Goal: Transaction & Acquisition: Book appointment/travel/reservation

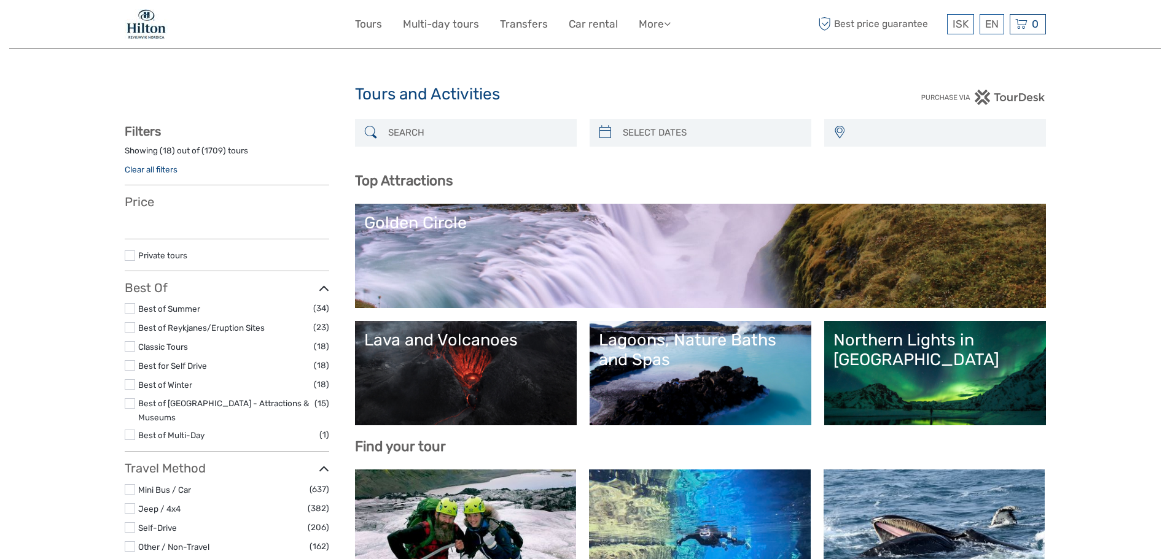
select select
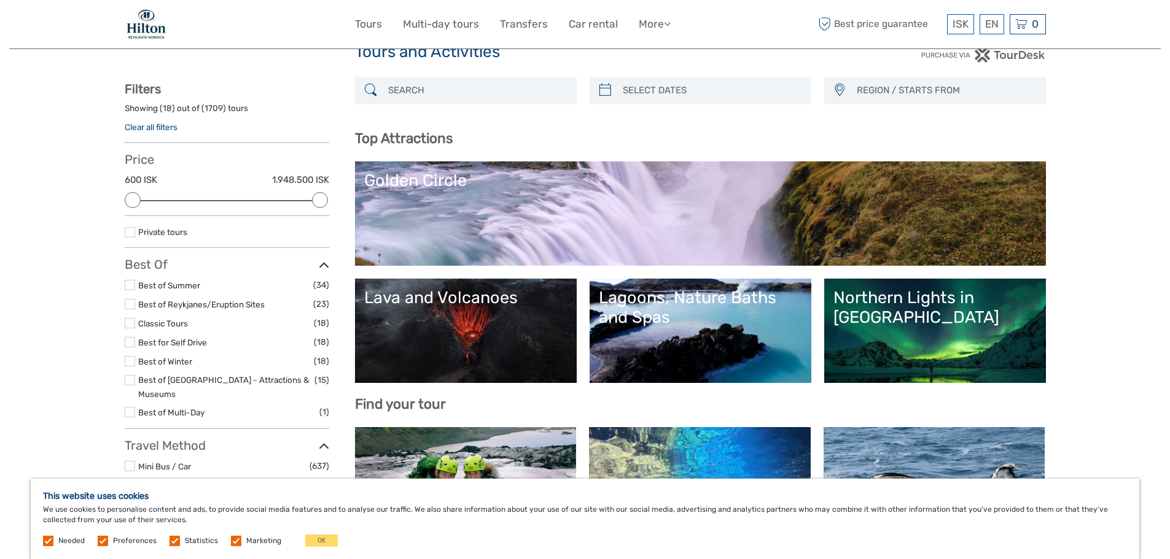
scroll to position [123, 0]
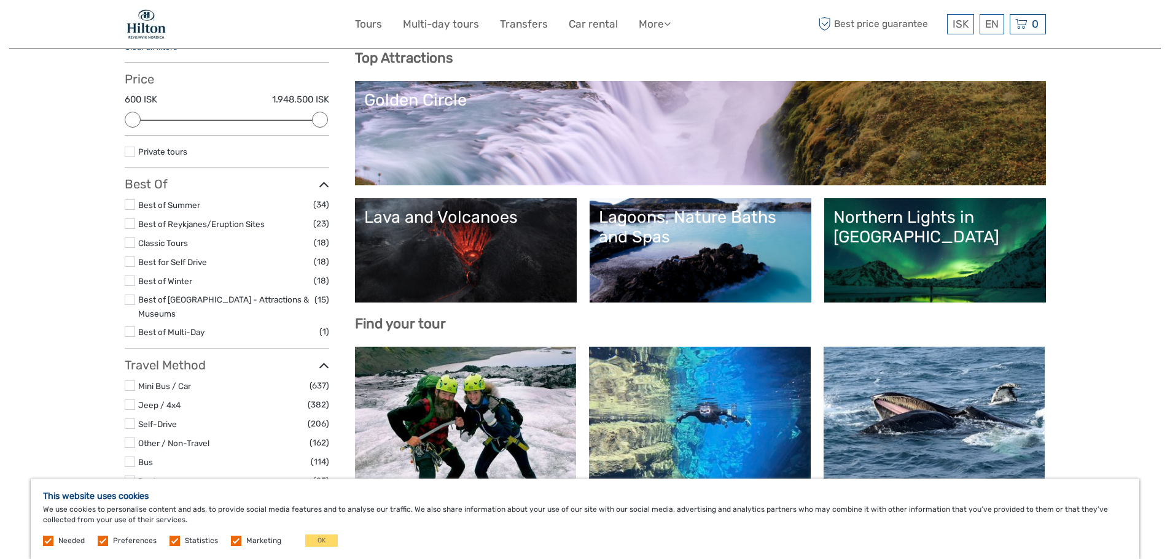
click at [921, 260] on link "Northern Lights in [GEOGRAPHIC_DATA]" at bounding box center [934, 251] width 203 height 86
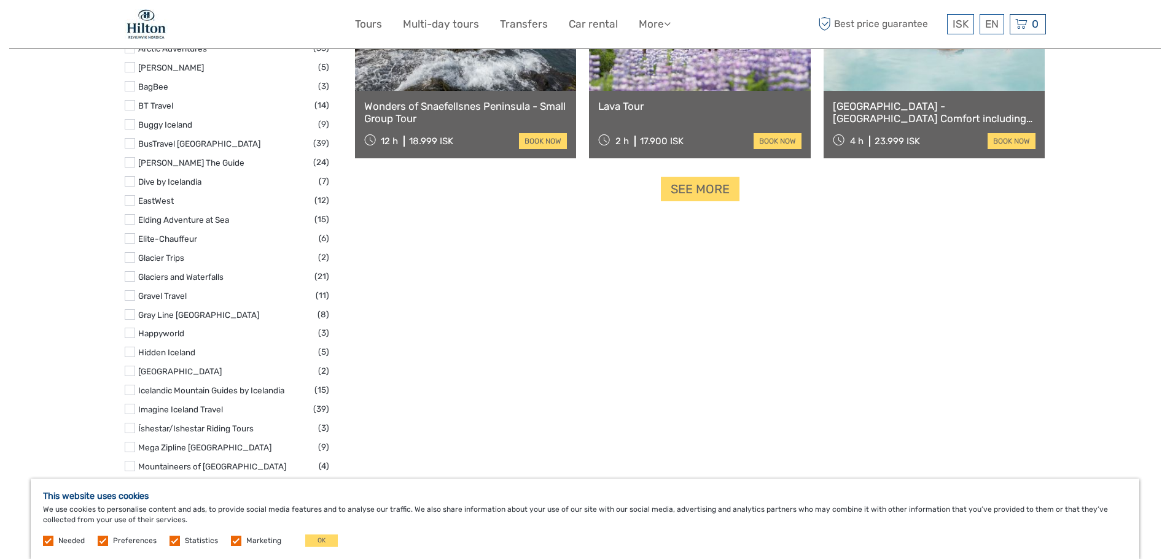
scroll to position [1597, 0]
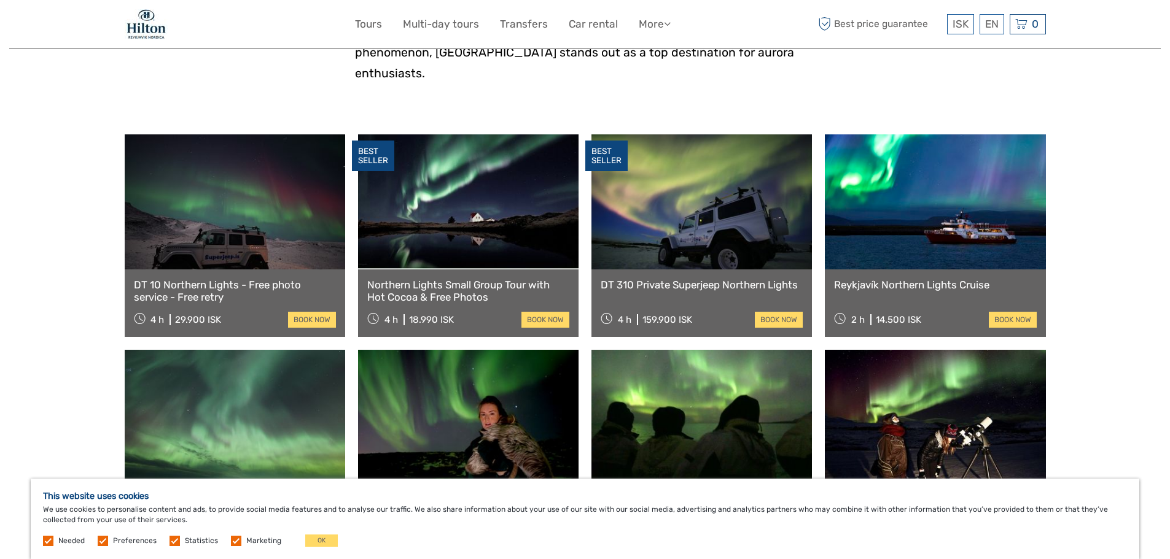
scroll to position [307, 0]
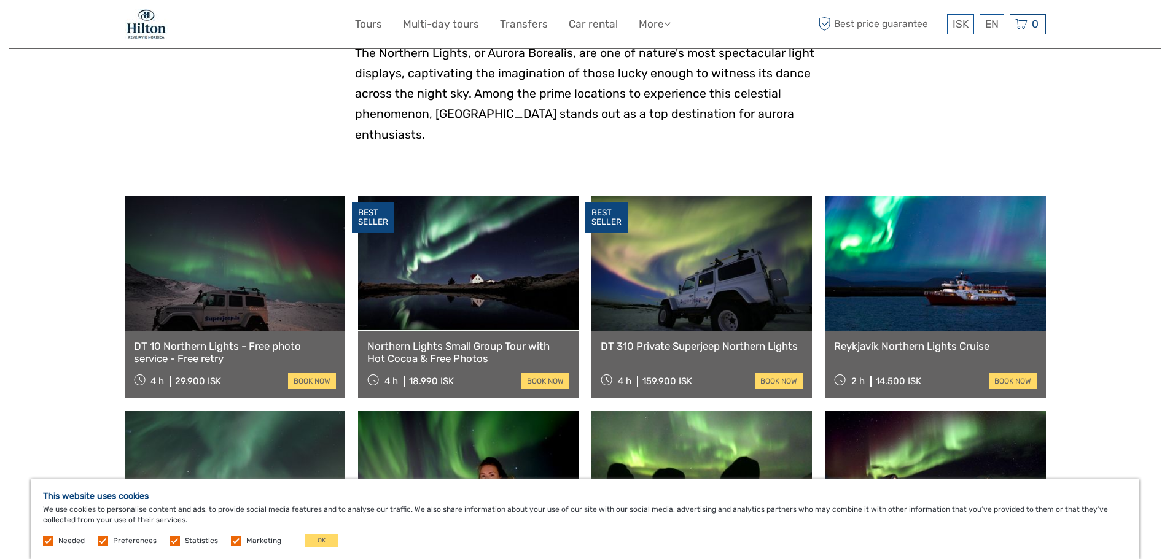
click at [957, 276] on link at bounding box center [935, 263] width 220 height 135
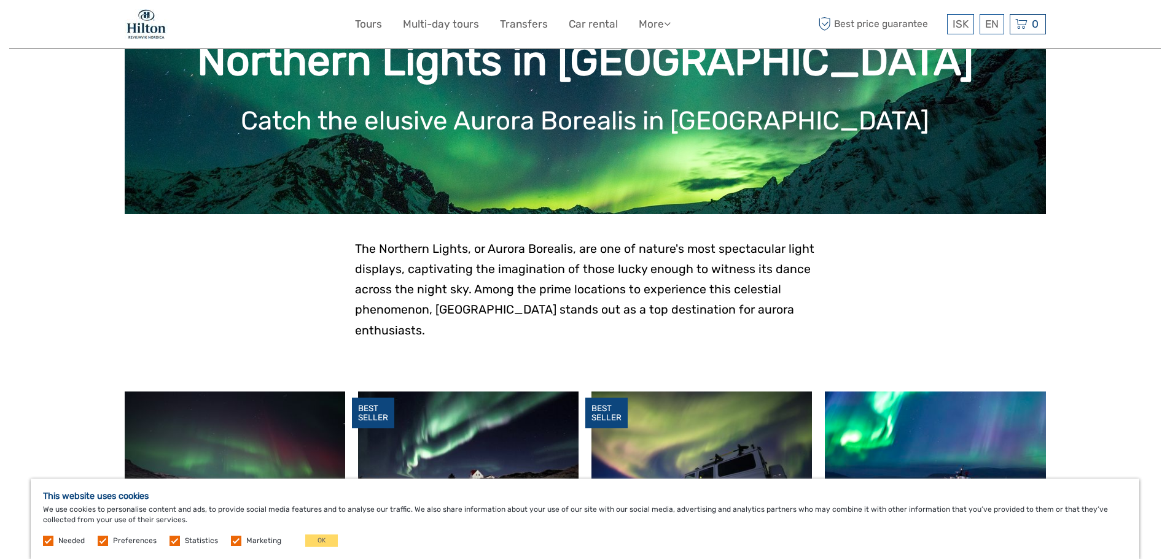
scroll to position [0, 0]
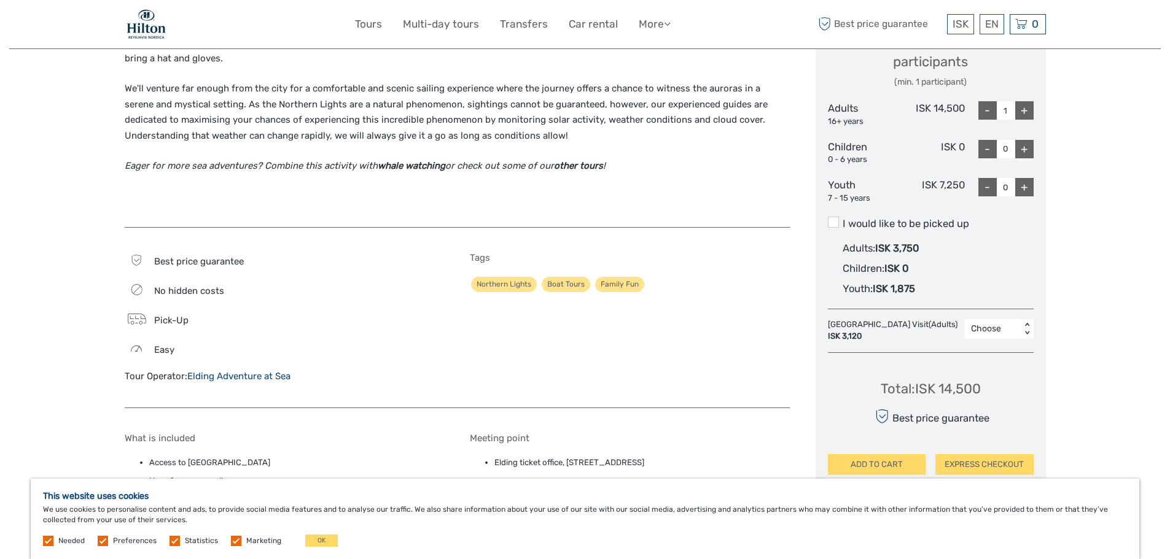
scroll to position [491, 0]
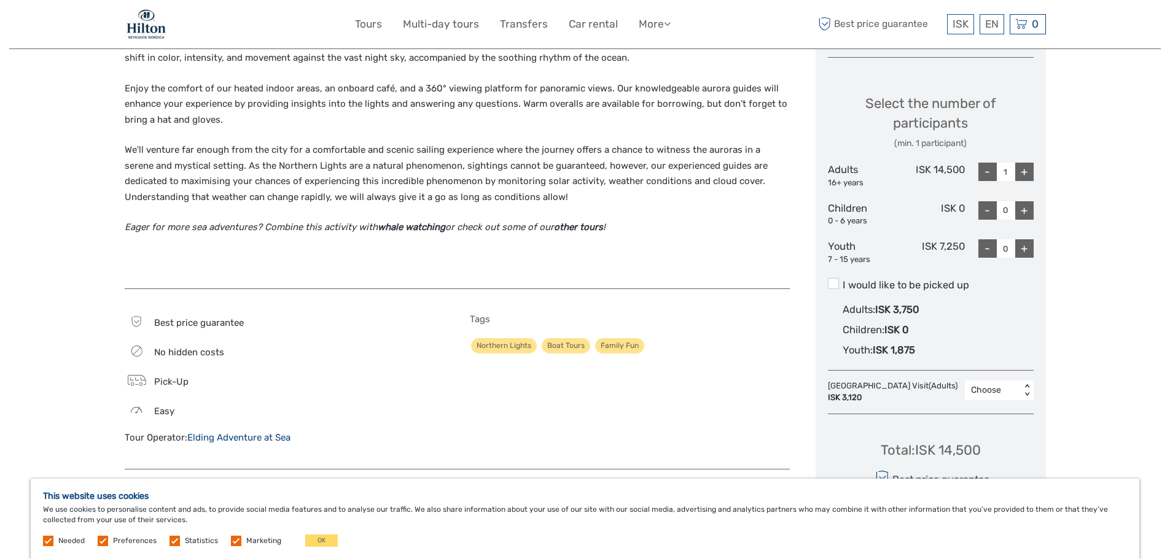
click at [1025, 173] on div "+" at bounding box center [1024, 172] width 18 height 18
type input "3"
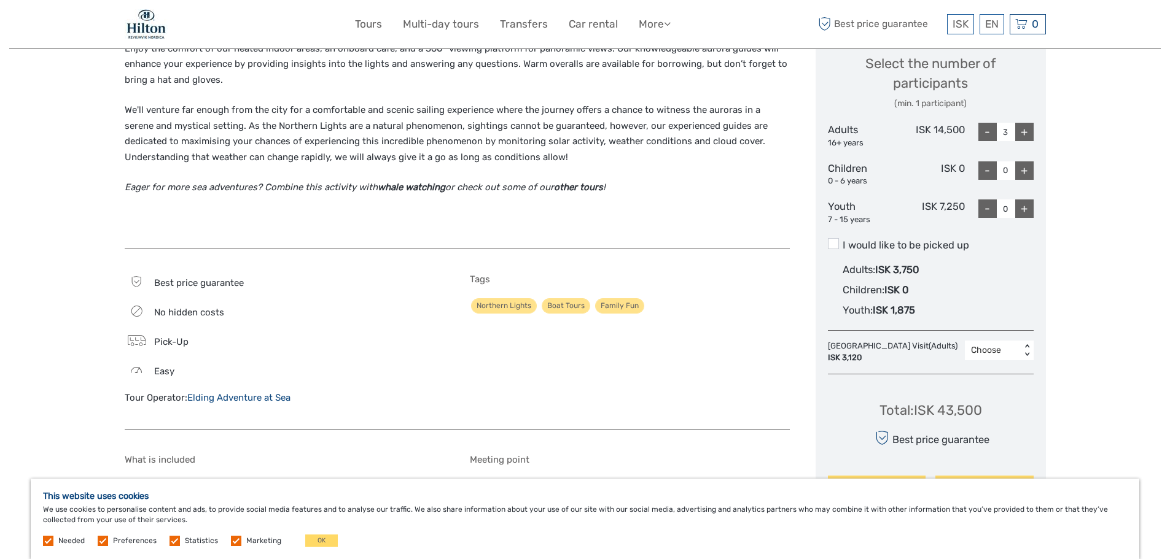
scroll to position [553, 0]
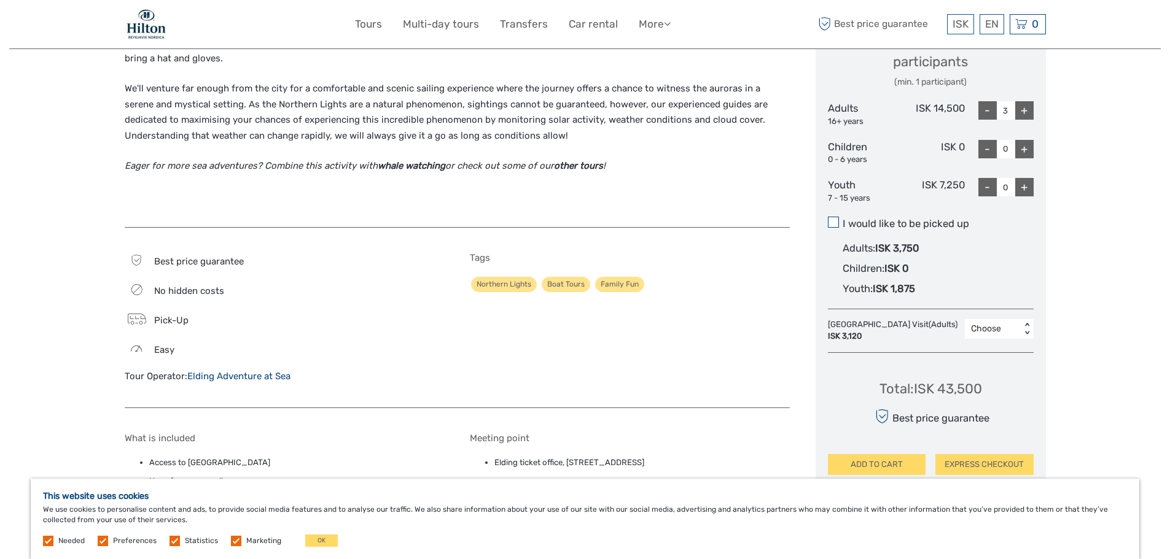
click at [836, 222] on span at bounding box center [833, 222] width 11 height 11
click at [843, 219] on input "I would like to be picked up" at bounding box center [843, 219] width 0 height 0
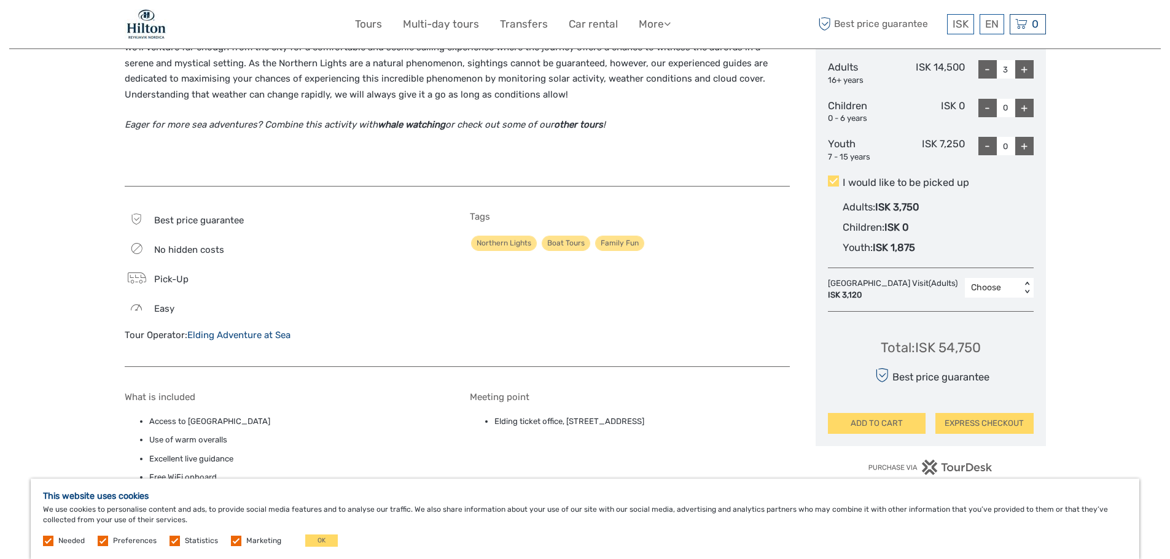
scroll to position [614, 0]
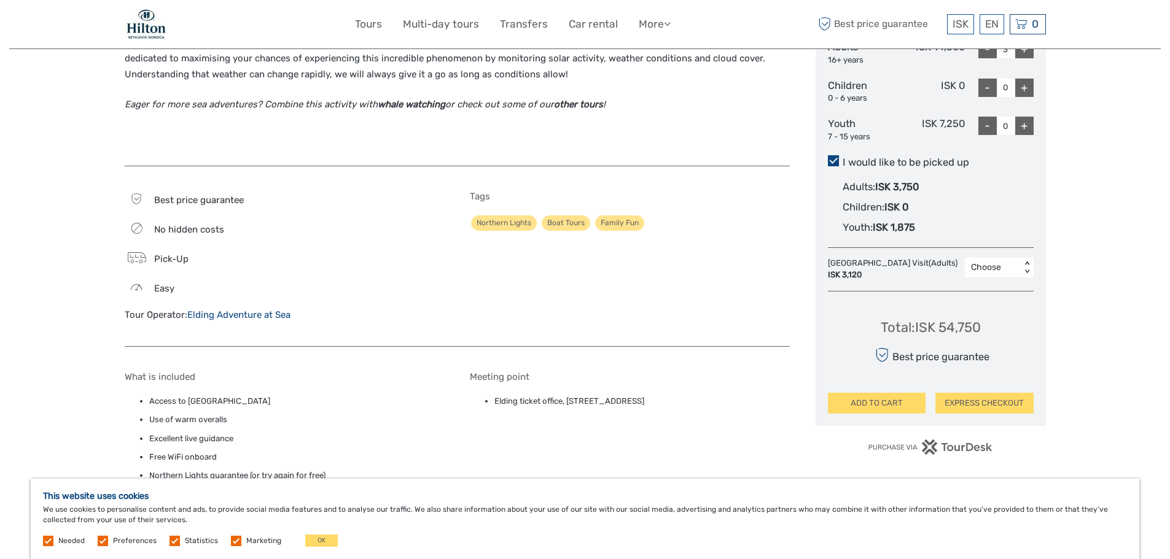
click at [836, 163] on span at bounding box center [833, 160] width 11 height 11
click at [843, 158] on input "I would like to be picked up" at bounding box center [843, 158] width 0 height 0
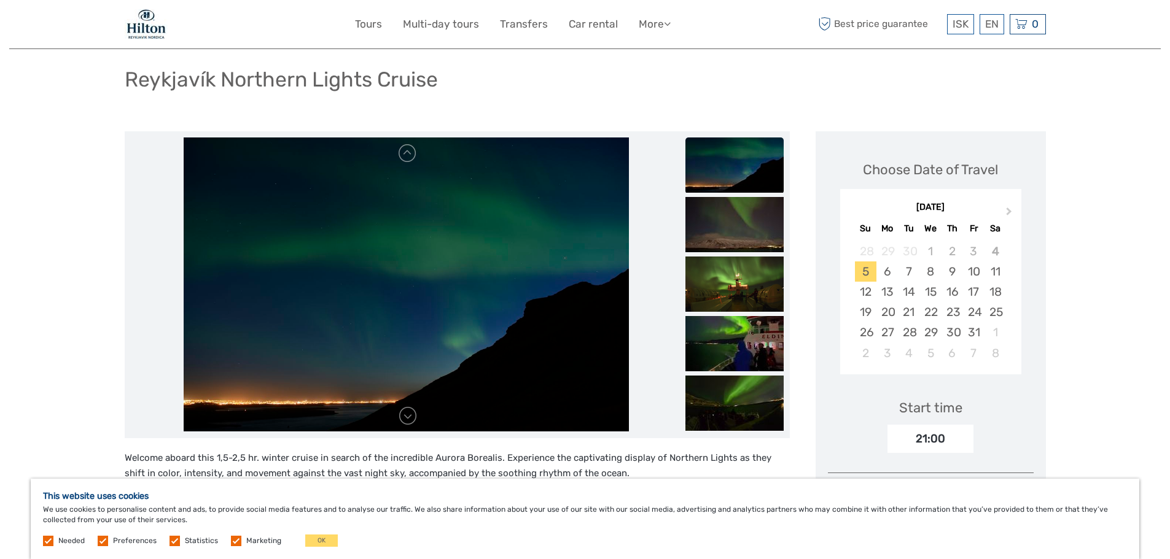
scroll to position [0, 0]
